Goal: Information Seeking & Learning: Learn about a topic

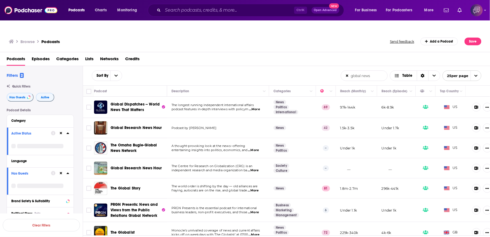
scroll to position [245, 0]
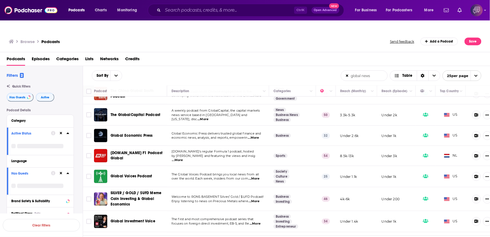
click at [207, 70] on div "Sort By global news List Search Input Search the results... Table" at bounding box center [216, 75] width 249 height 10
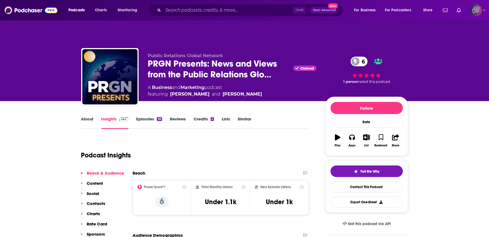
click at [90, 116] on link "About" at bounding box center [87, 122] width 12 height 13
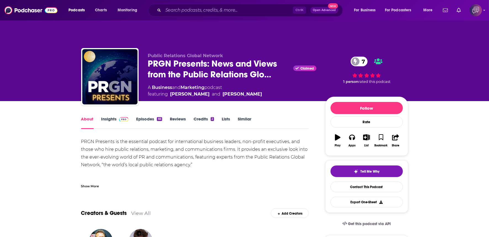
click at [140, 59] on div "Public Relations Global Network PRGN Presents: News and Views from the Public R…" at bounding box center [244, 78] width 327 height 60
drag, startPoint x: 140, startPoint y: 59, endPoint x: 158, endPoint y: 54, distance: 18.5
click at [140, 59] on div "Public Relations Global Network PRGN Presents: News and Views from the Public R…" at bounding box center [244, 78] width 327 height 60
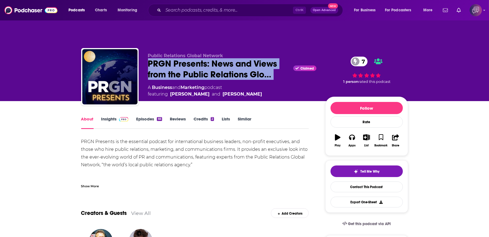
drag, startPoint x: 158, startPoint y: 54, endPoint x: 141, endPoint y: 61, distance: 18.5
click at [141, 61] on div "Public Relations Global Network PRGN Presents: News and Views from the Public R…" at bounding box center [244, 78] width 327 height 60
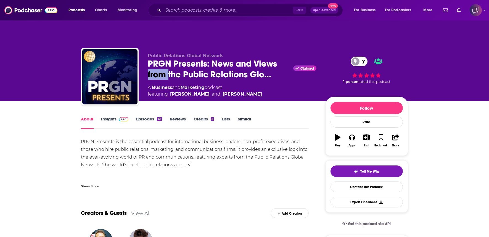
click at [139, 60] on div "Public Relations Global Network PRGN Presents: News and Views from the Public R…" at bounding box center [244, 78] width 327 height 60
click at [141, 58] on div "Public Relations Global Network PRGN Presents: News and Views from the Public R…" at bounding box center [244, 78] width 327 height 60
click at [142, 50] on div "Public Relations Global Network PRGN Presents: News and Views from the Public R…" at bounding box center [244, 78] width 327 height 60
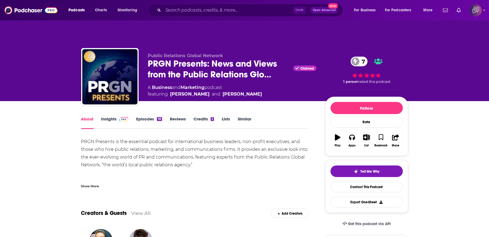
click at [142, 50] on div "Public Relations Global Network PRGN Presents: News and Views from the Public R…" at bounding box center [244, 78] width 327 height 60
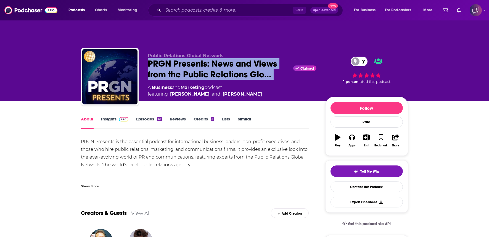
click at [142, 50] on div "Public Relations Global Network PRGN Presents: News and Views from the Public R…" at bounding box center [244, 78] width 327 height 60
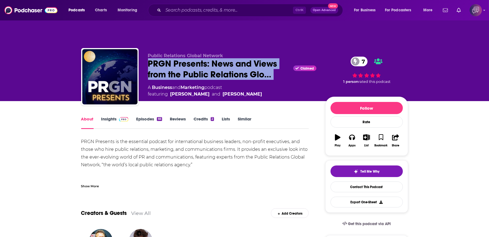
click at [142, 50] on div "Public Relations Global Network PRGN Presents: News and Views from the Public R…" at bounding box center [244, 78] width 327 height 60
click at [145, 61] on div "Public Relations Global Network PRGN Presents: News and Views from the Public R…" at bounding box center [244, 78] width 327 height 60
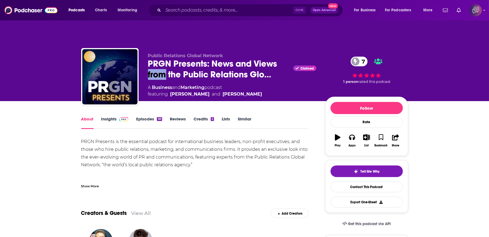
click at [143, 54] on div "Public Relations Global Network PRGN Presents: News and Views from the Public R…" at bounding box center [244, 78] width 327 height 60
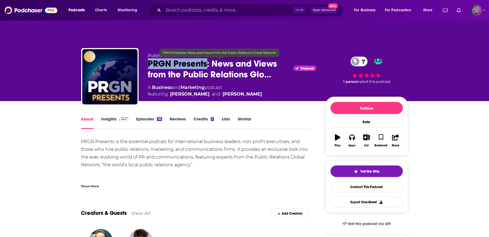
copy h1 "PRGN Presents"
drag, startPoint x: 143, startPoint y: 54, endPoint x: 203, endPoint y: 51, distance: 59.7
click at [203, 51] on div "Public Relations Global Network PRGN Presents: News and Views from the Public R…" at bounding box center [244, 78] width 327 height 60
click at [203, 58] on span "PRGN Presents: News and Views from the Public Relations Glo…" at bounding box center [219, 69] width 143 height 22
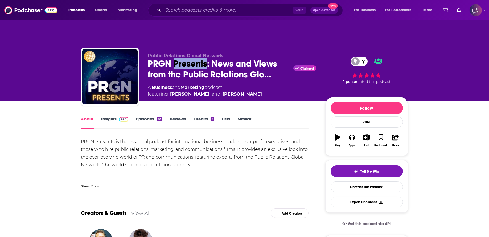
click at [109, 116] on link "Insights" at bounding box center [114, 122] width 27 height 13
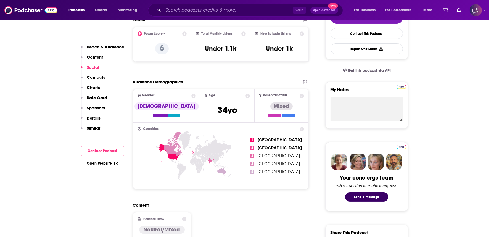
scroll to position [337, 0]
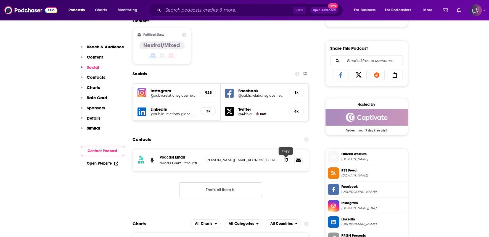
click at [285, 158] on icon at bounding box center [286, 160] width 4 height 4
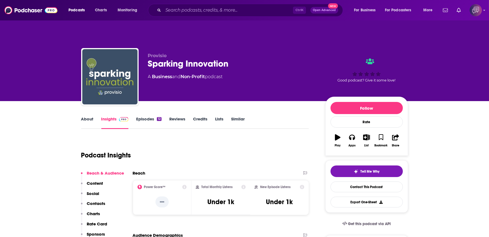
click at [235, 58] on div "Sparking Innovation" at bounding box center [232, 63] width 168 height 11
copy div "Sparking Innovation"
click at [91, 116] on link "About" at bounding box center [87, 122] width 12 height 13
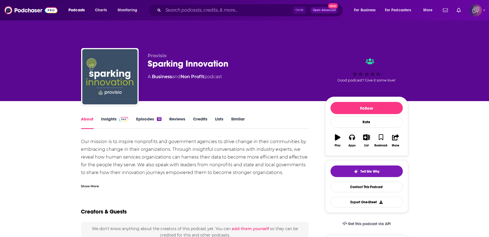
click at [103, 116] on link "Insights" at bounding box center [114, 122] width 27 height 13
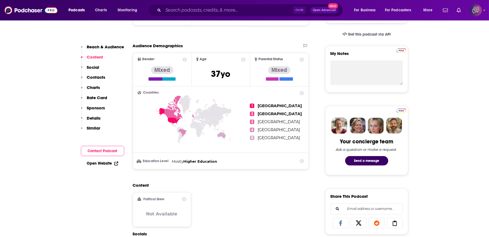
scroll to position [184, 0]
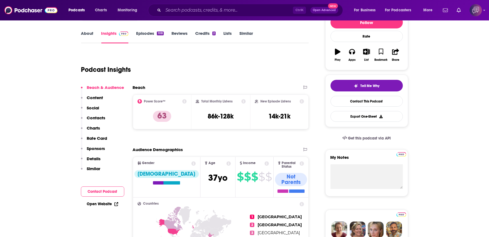
scroll to position [92, 0]
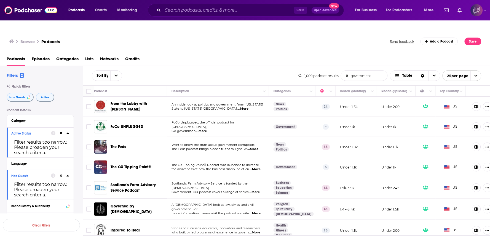
scroll to position [276, 0]
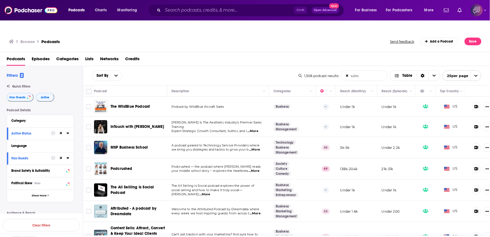
scroll to position [402, 0]
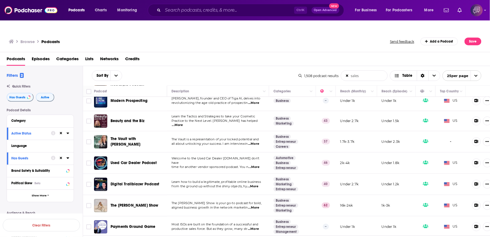
click at [236, 66] on div "Sort By sales List Search Input Search the results... Table 1,508 podcast resul…" at bounding box center [287, 75] width 408 height 19
drag, startPoint x: 292, startPoint y: 231, endPoint x: 287, endPoint y: 230, distance: 5.5
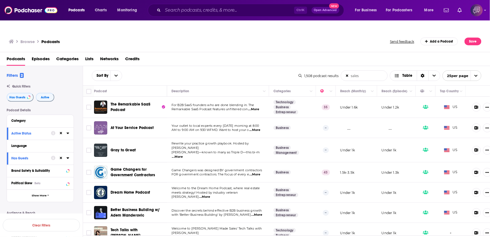
click at [102, 66] on div "Sort By sales List Search Input Search the results... Table 1,508 podcast resul…" at bounding box center [287, 75] width 408 height 19
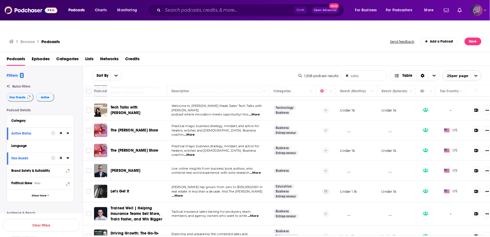
scroll to position [276, 0]
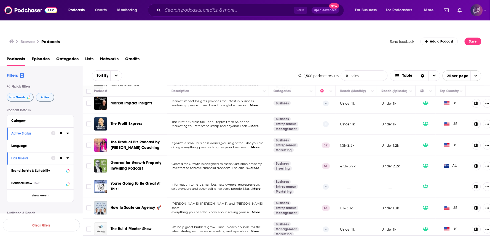
drag, startPoint x: 129, startPoint y: 130, endPoint x: 118, endPoint y: 133, distance: 11.8
click at [128, 135] on tr "The Product Biz Podcast by Monica Little Coaching If you’re a small business ow…" at bounding box center [290, 145] width 415 height 21
click at [211, 54] on div "Podcasts Episodes Categories Lists Networks Credits" at bounding box center [247, 59] width 480 height 11
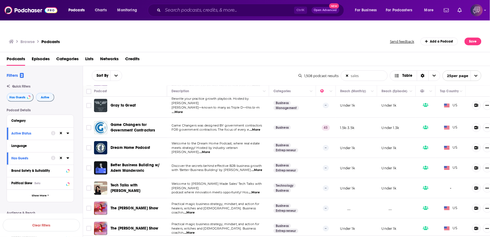
scroll to position [0, 0]
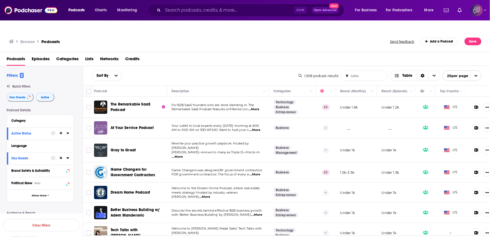
click at [183, 155] on span "...More" at bounding box center [177, 157] width 11 height 4
drag, startPoint x: 144, startPoint y: 135, endPoint x: 153, endPoint y: 142, distance: 11.6
click at [153, 143] on div "Gray to Great" at bounding box center [139, 149] width 57 height 13
click at [253, 172] on span "...More" at bounding box center [255, 174] width 11 height 4
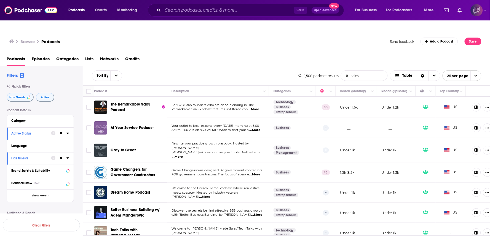
click at [253, 172] on span "...More" at bounding box center [255, 174] width 11 height 4
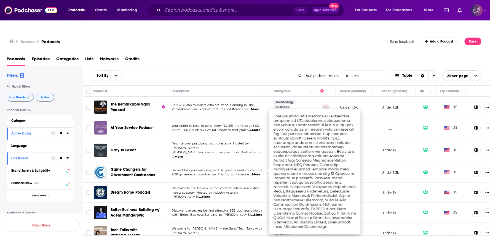
click at [268, 70] on div "Sort By sales List Search Input Search the results... Table" at bounding box center [195, 75] width 207 height 10
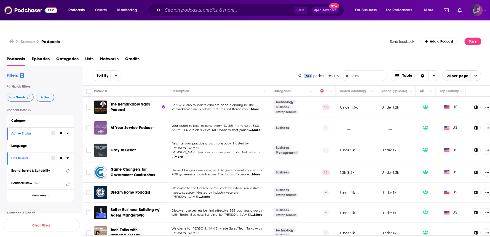
scroll to position [92, 0]
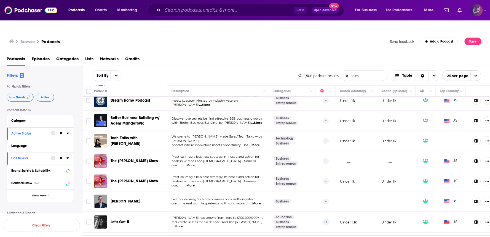
click at [257, 121] on span "...More" at bounding box center [257, 123] width 11 height 4
click at [139, 133] on td "Tech Talks with Taylor" at bounding box center [130, 141] width 73 height 20
click at [195, 183] on span "...More" at bounding box center [189, 185] width 11 height 4
drag, startPoint x: 131, startPoint y: 164, endPoint x: 153, endPoint y: 172, distance: 23.8
click at [153, 174] on div "The Emily Otto Show" at bounding box center [139, 180] width 57 height 13
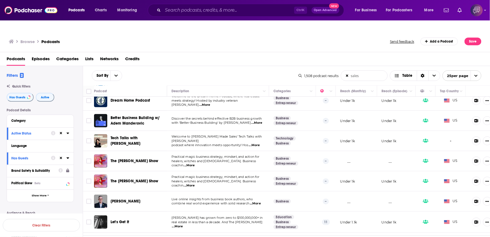
click at [153, 174] on div "The Emily Otto Show" at bounding box center [139, 180] width 57 height 13
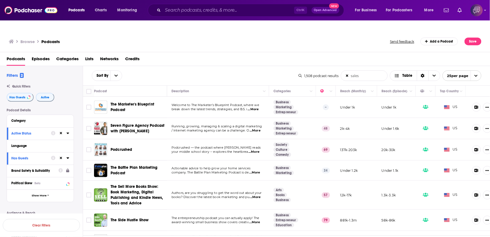
drag, startPoint x: 134, startPoint y: 118, endPoint x: 151, endPoint y: 125, distance: 18.4
click at [151, 125] on td "Seven Figure Agency Podcast with Josh Nelson" at bounding box center [130, 128] width 73 height 21
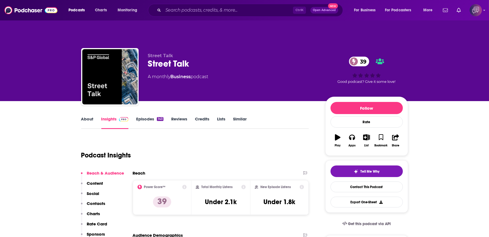
click at [196, 58] on div "Street Talk 39" at bounding box center [232, 63] width 168 height 11
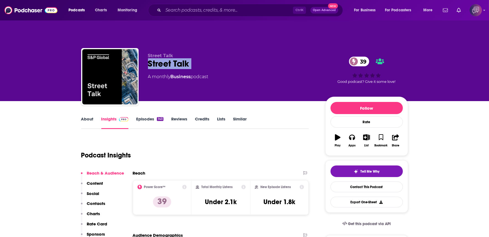
click at [196, 58] on div "Street Talk 39" at bounding box center [232, 63] width 168 height 11
copy div "Street Talk 39"
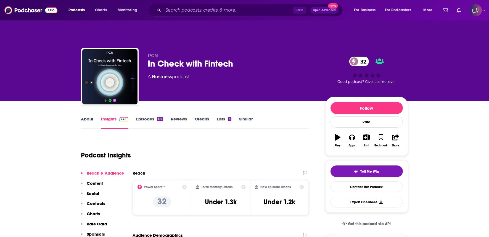
click at [249, 58] on div "In Check with Fintech 32" at bounding box center [232, 63] width 168 height 11
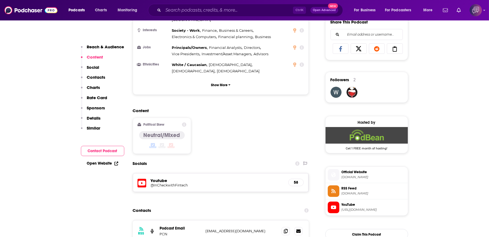
scroll to position [460, 0]
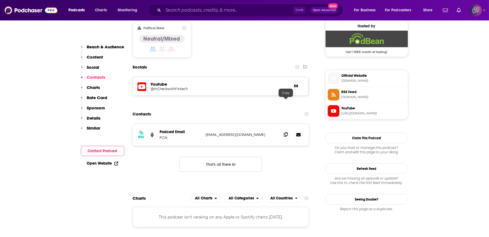
click at [289, 130] on span at bounding box center [285, 134] width 8 height 8
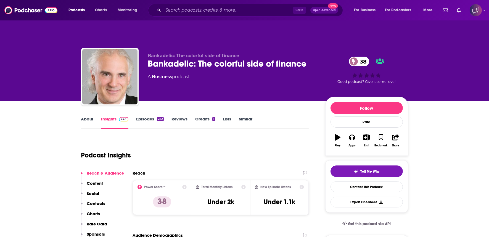
click at [313, 58] on div "Bankadelic: The colorful side of finance 38" at bounding box center [232, 63] width 168 height 11
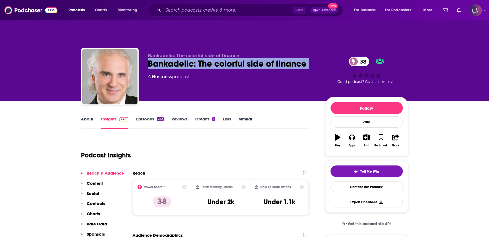
click at [313, 58] on div "Bankadelic: The colorful side of finance 38" at bounding box center [232, 63] width 168 height 11
copy div "Bankadelic: The colorful side of finance 38"
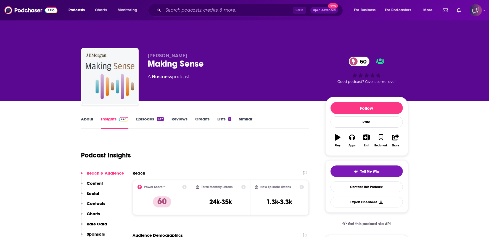
click at [216, 58] on div "Making Sense 60" at bounding box center [232, 63] width 168 height 11
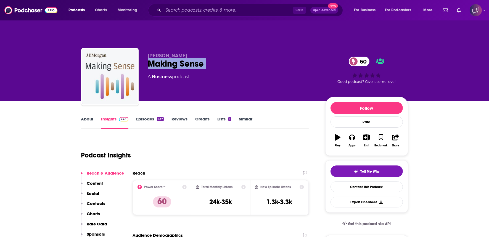
copy div "Making Sense 60"
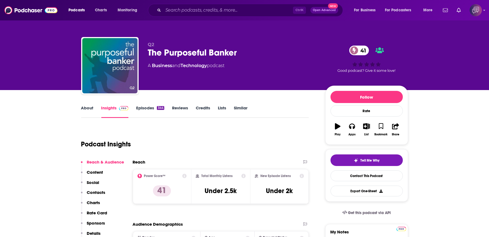
click at [270, 52] on div "The Purposeful Banker 41" at bounding box center [232, 52] width 168 height 11
click at [270, 51] on div "The Purposeful Banker 41" at bounding box center [232, 52] width 168 height 11
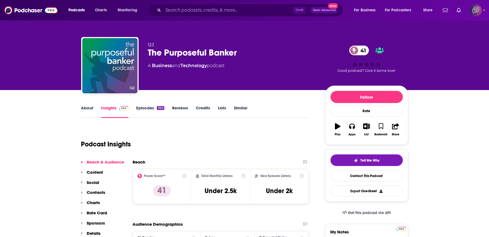
click at [270, 51] on div "The Purposeful Banker 41" at bounding box center [232, 52] width 168 height 11
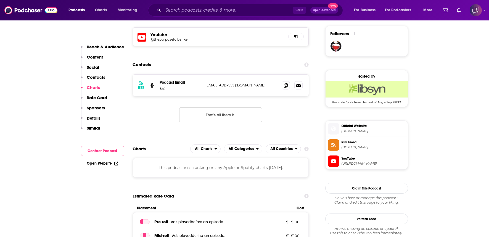
scroll to position [398, 0]
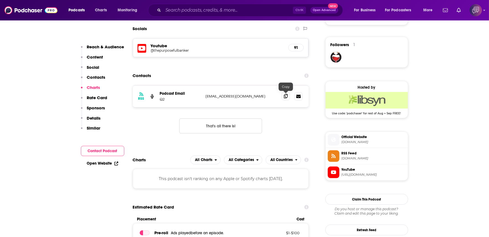
click at [288, 92] on span at bounding box center [285, 96] width 8 height 8
click at [286, 92] on span at bounding box center [285, 96] width 8 height 8
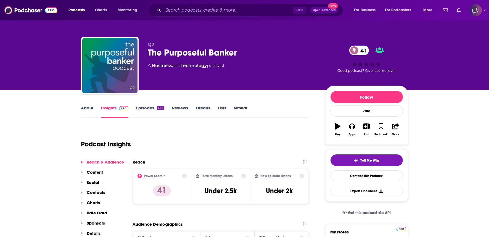
click at [239, 50] on div "The Purposeful Banker 41" at bounding box center [232, 52] width 168 height 11
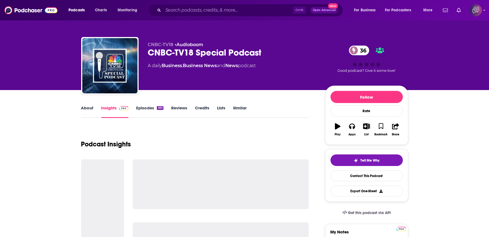
click at [286, 52] on div "CNBC-TV18 Special Podcast 36" at bounding box center [232, 52] width 168 height 11
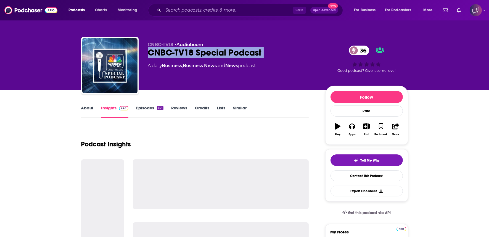
click at [286, 52] on div "CNBC-TV18 Special Podcast 36" at bounding box center [232, 52] width 168 height 11
copy div "CNBC-TV18 Special Podcast 36"
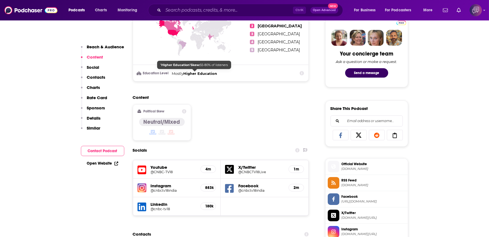
scroll to position [460, 0]
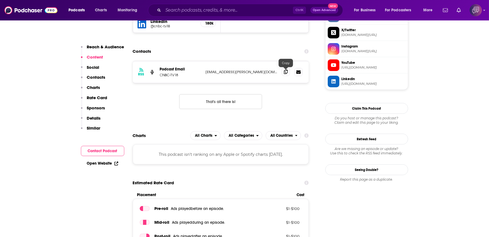
click at [285, 68] on span at bounding box center [285, 72] width 8 height 8
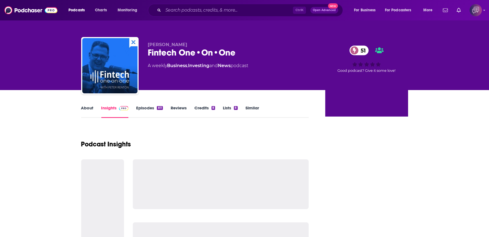
click at [254, 46] on p "[PERSON_NAME]" at bounding box center [232, 44] width 168 height 5
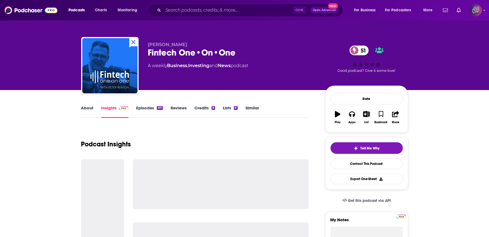
click at [254, 46] on p "[PERSON_NAME]" at bounding box center [232, 44] width 168 height 5
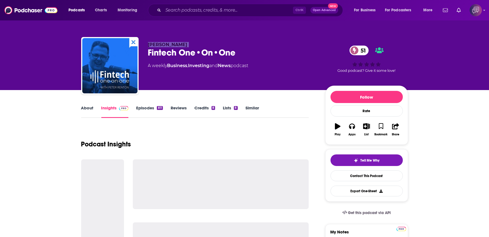
click at [253, 50] on div "Fintech One•On•One 51" at bounding box center [232, 52] width 168 height 11
click at [252, 50] on div "Fintech One•On•One 51" at bounding box center [232, 52] width 168 height 11
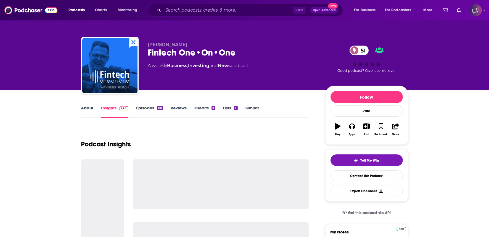
click at [252, 50] on div "Fintech One•On•One 51" at bounding box center [232, 52] width 168 height 11
click at [251, 50] on div "Fintech One•On•One 51" at bounding box center [232, 52] width 168 height 11
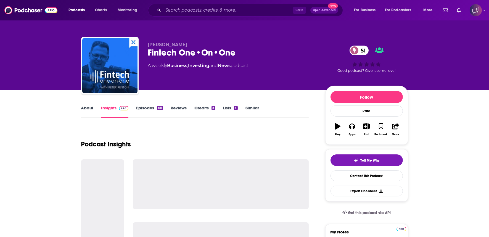
click at [251, 50] on div "Fintech One•On•One 51" at bounding box center [232, 52] width 168 height 11
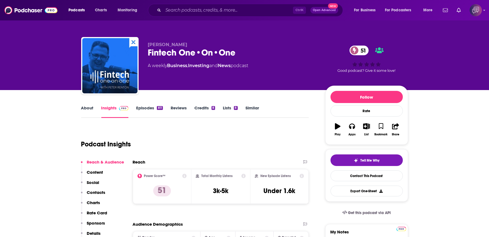
copy div "Fintech One•On•One 51"
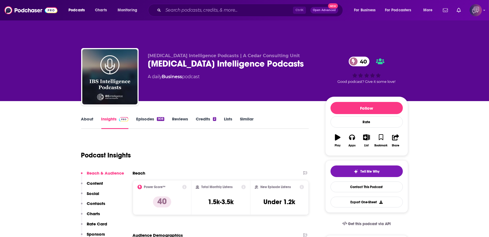
click at [260, 58] on div "[MEDICAL_DATA] Intelligence Podcasts 40" at bounding box center [232, 63] width 168 height 11
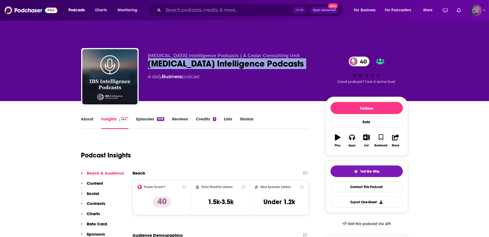
click at [260, 58] on div "IBS Intelligence Podcasts 40" at bounding box center [232, 63] width 168 height 11
copy div "IBS Intelligence Podcasts 40"
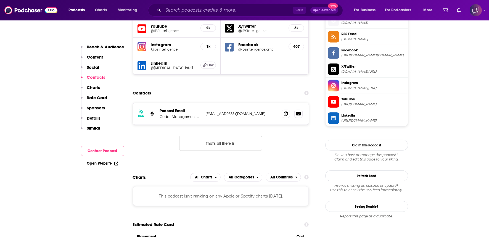
scroll to position [521, 0]
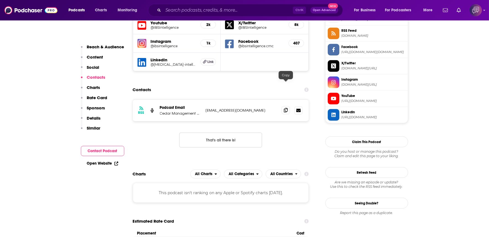
click at [284, 108] on icon at bounding box center [286, 110] width 4 height 4
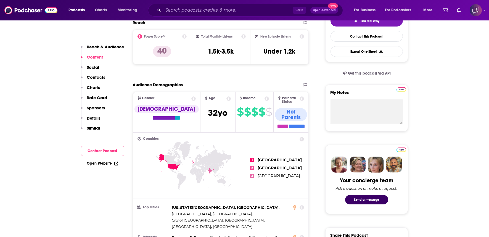
scroll to position [61, 0]
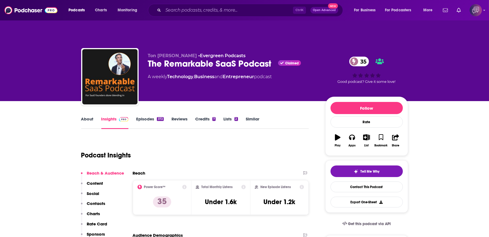
click at [275, 58] on div "The Remarkable SaaS Podcast Claimed 35" at bounding box center [232, 63] width 168 height 11
click at [275, 58] on div "Ton Dobbe • Evergreen Podcasts The Remarkable SaaS Podcast Claimed 35 A weekly …" at bounding box center [232, 75] width 168 height 44
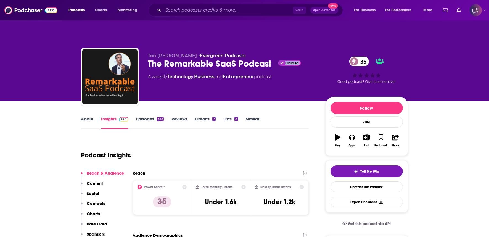
click at [275, 58] on div "Ton Dobbe • Evergreen Podcasts The Remarkable SaaS Podcast Claimed 35 A weekly …" at bounding box center [232, 75] width 168 height 44
click at [270, 58] on div "Ton Dobbe • Evergreen Podcasts The Remarkable SaaS Podcast Claimed 35 A weekly …" at bounding box center [232, 75] width 168 height 44
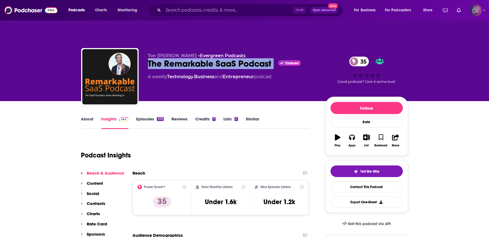
copy div "The Remarkable SaaS Podcast"
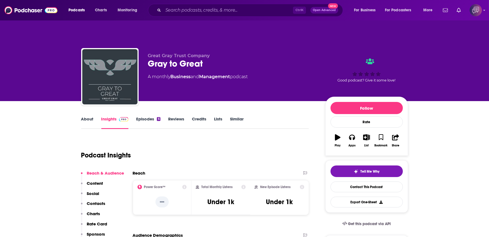
click at [213, 58] on div "Gray to Great" at bounding box center [232, 63] width 168 height 11
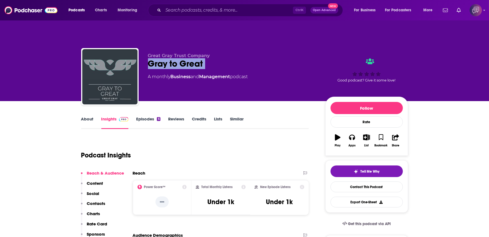
click at [213, 58] on div "Gray to Great" at bounding box center [232, 63] width 168 height 11
copy div "Gray to Great"
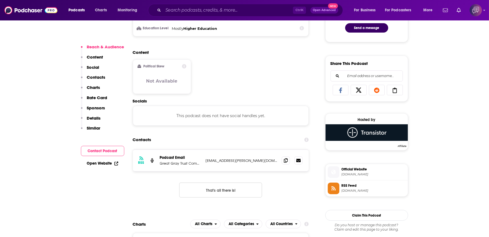
scroll to position [337, 0]
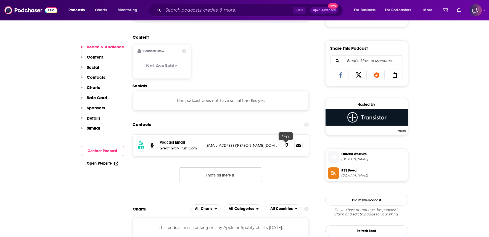
click at [288, 141] on span at bounding box center [285, 145] width 8 height 8
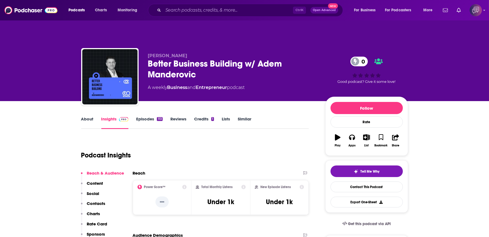
click at [209, 63] on div "Better Business Building w/ Adem Manderovic 0" at bounding box center [232, 69] width 168 height 22
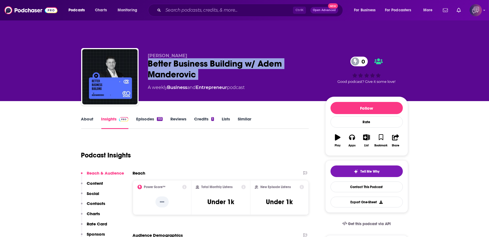
click at [209, 63] on div "Better Business Building w/ Adem Manderovic 0" at bounding box center [232, 69] width 168 height 22
copy div "Better Business Building w/ Adem Manderovic 0"
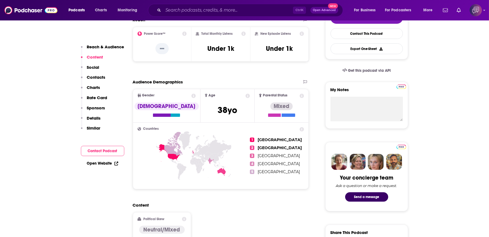
scroll to position [276, 0]
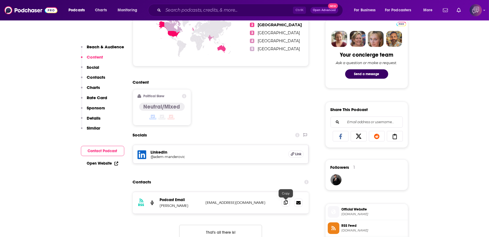
click at [287, 200] on icon at bounding box center [286, 202] width 4 height 4
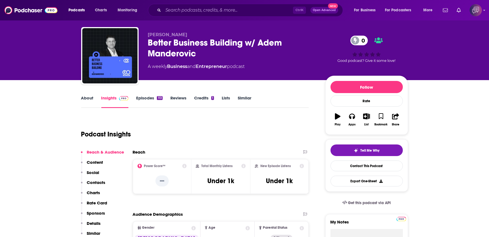
scroll to position [31, 0]
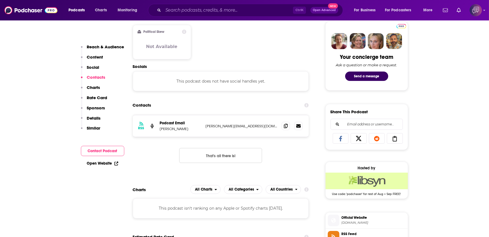
scroll to position [276, 0]
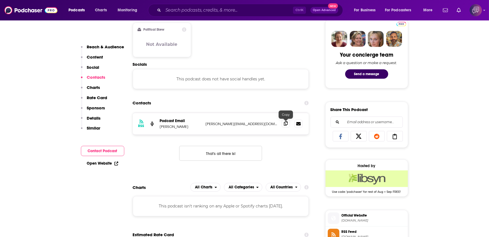
click at [286, 119] on span at bounding box center [285, 123] width 8 height 8
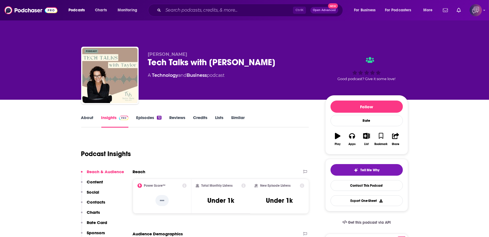
scroll to position [31, 0]
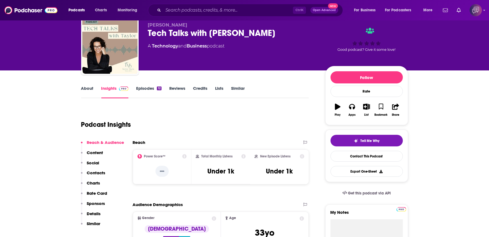
click at [247, 28] on div "Tech Talks with Taylor" at bounding box center [232, 33] width 168 height 11
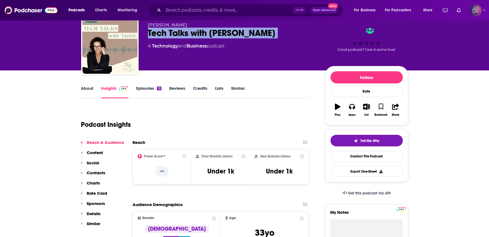
click at [247, 28] on div "Tech Talks with Taylor" at bounding box center [232, 33] width 168 height 11
copy div "Tech Talks with Taylor"
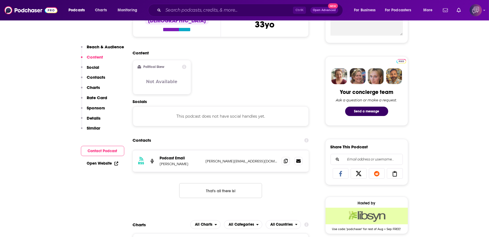
scroll to position [245, 0]
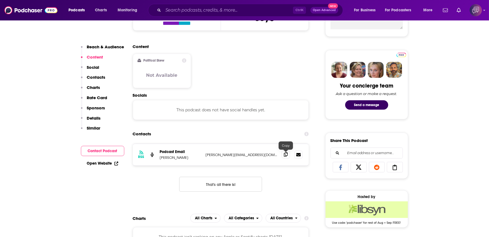
click at [285, 152] on icon at bounding box center [286, 154] width 4 height 4
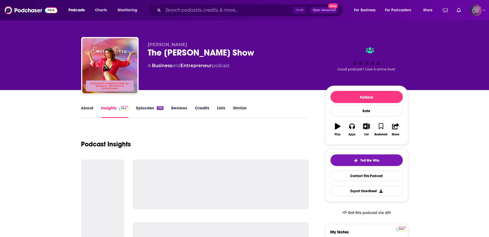
click at [234, 52] on div "The [PERSON_NAME] Show" at bounding box center [232, 52] width 168 height 11
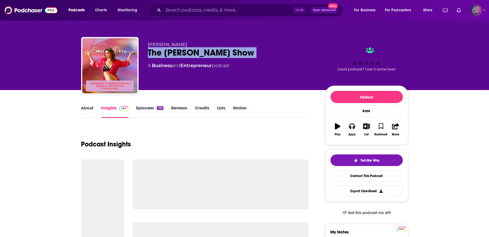
copy div "The [PERSON_NAME] Show"
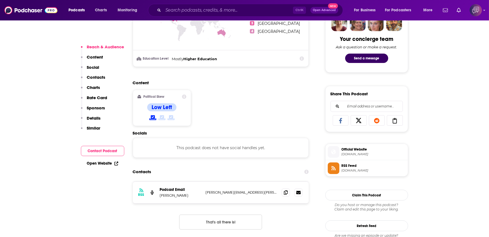
scroll to position [337, 0]
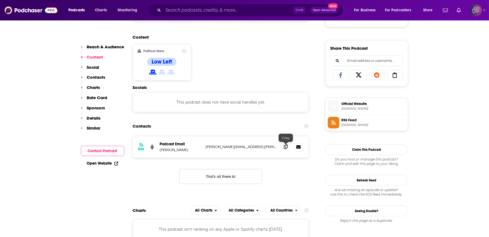
click at [286, 144] on icon at bounding box center [286, 146] width 4 height 4
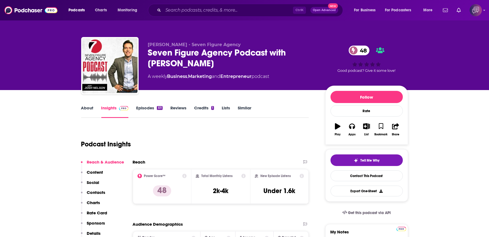
click at [191, 66] on div "Seven Figure Agency Podcast with [PERSON_NAME] 48" at bounding box center [232, 58] width 168 height 22
click at [191, 66] on div "Seven Figure Agency Podcast with Josh Nelson 48" at bounding box center [232, 58] width 168 height 22
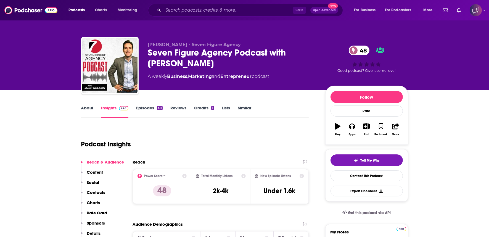
click at [191, 66] on div "Seven Figure Agency Podcast with Josh Nelson 48" at bounding box center [232, 58] width 168 height 22
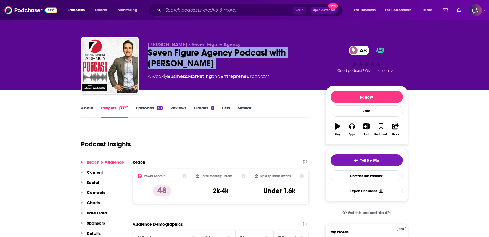
click at [191, 66] on div "Seven Figure Agency Podcast with Josh Nelson 48" at bounding box center [232, 58] width 168 height 22
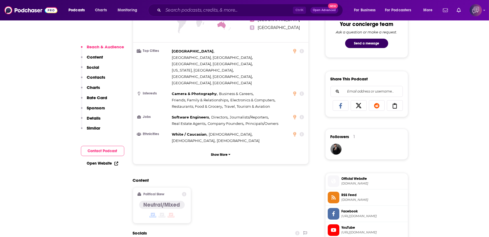
scroll to position [460, 0]
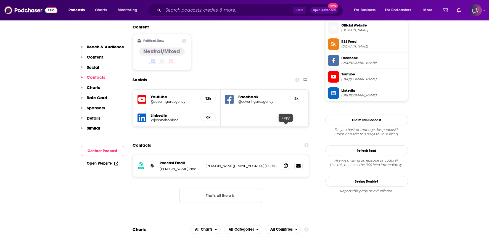
click at [288, 161] on span at bounding box center [285, 165] width 8 height 8
